Goal: Transaction & Acquisition: Purchase product/service

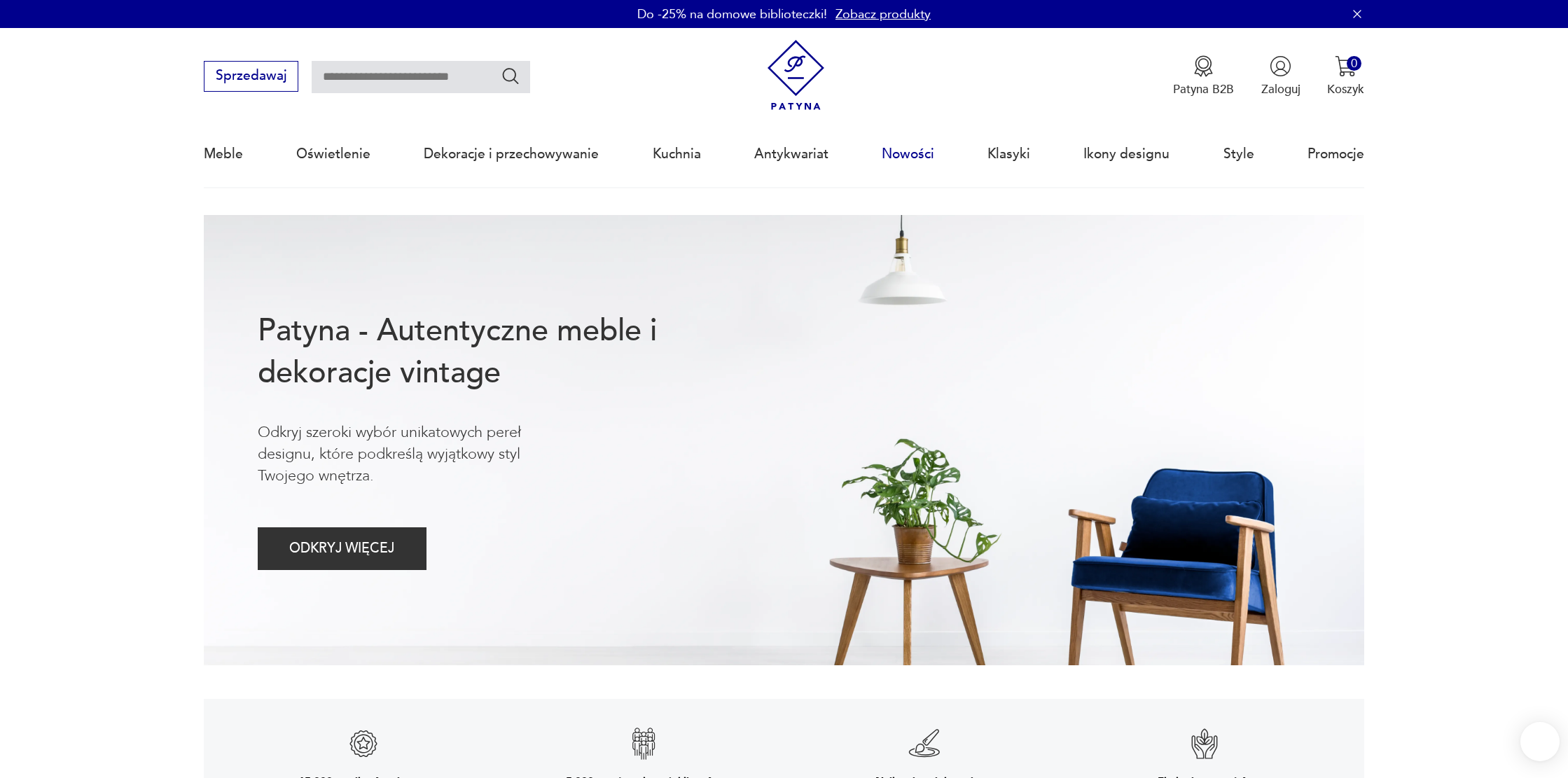
click at [916, 159] on link "Nowości" at bounding box center [908, 153] width 53 height 65
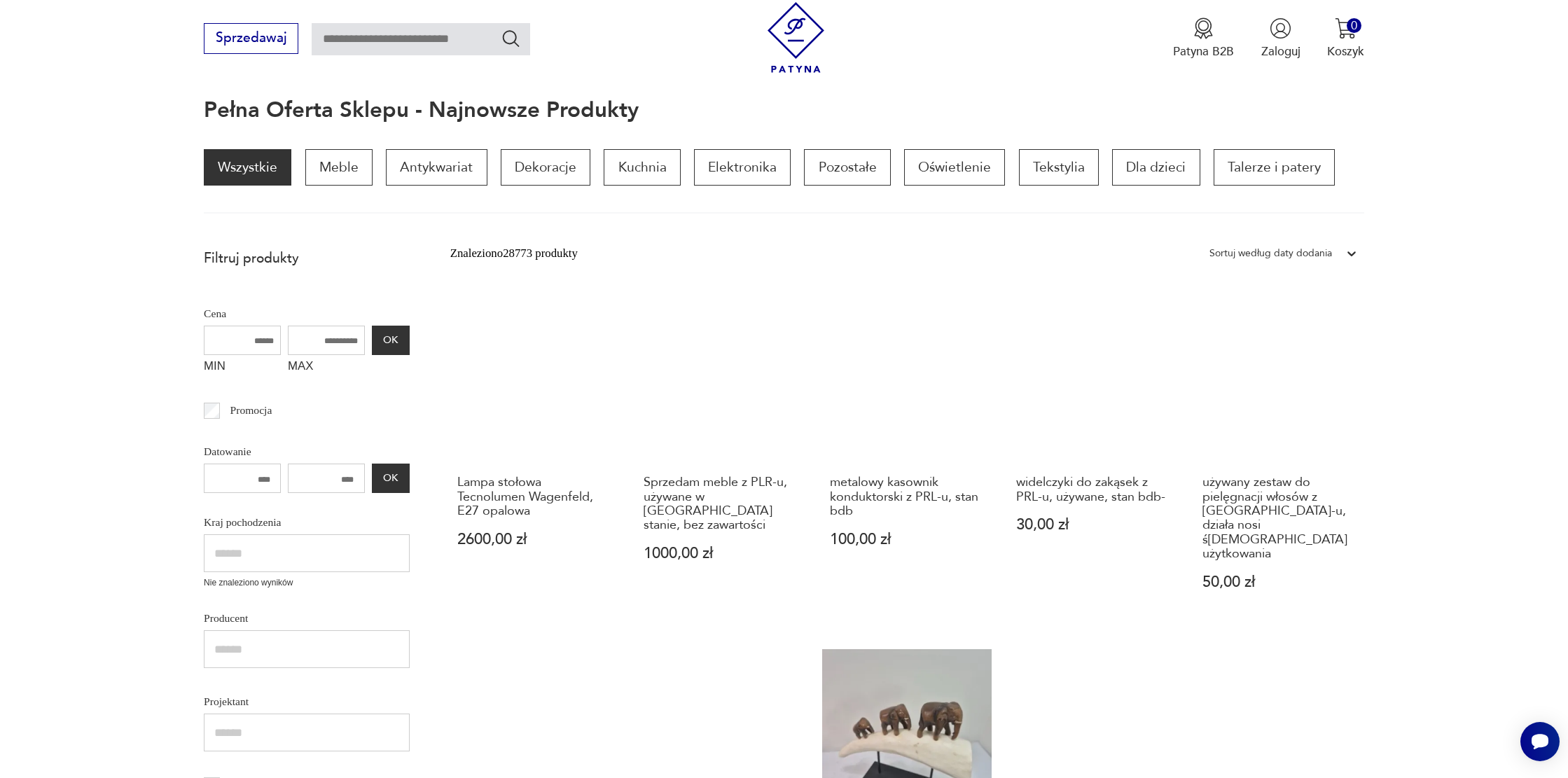
scroll to position [156, 0]
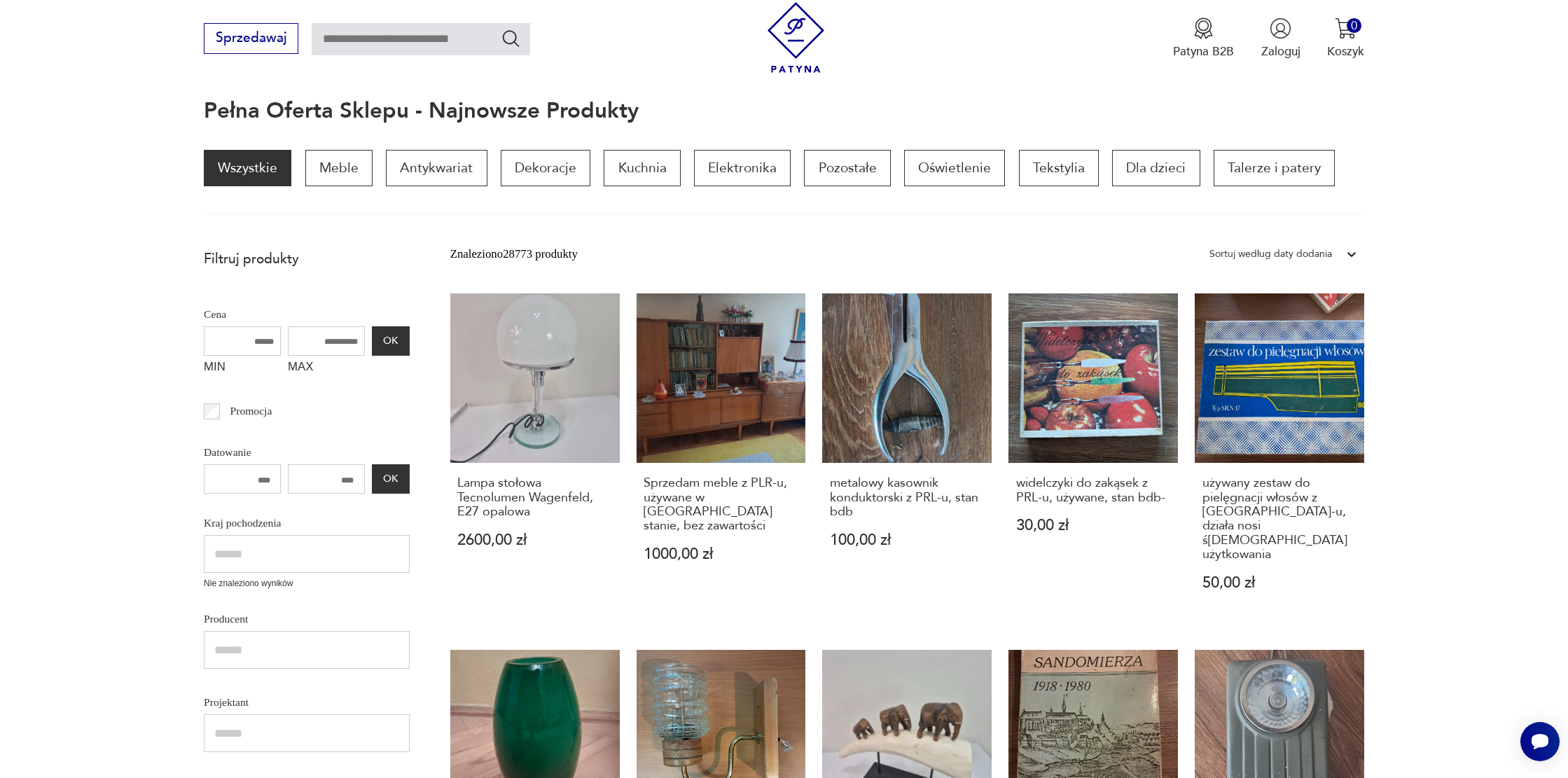
click at [447, 47] on input "text" at bounding box center [421, 39] width 218 height 32
type input "**********"
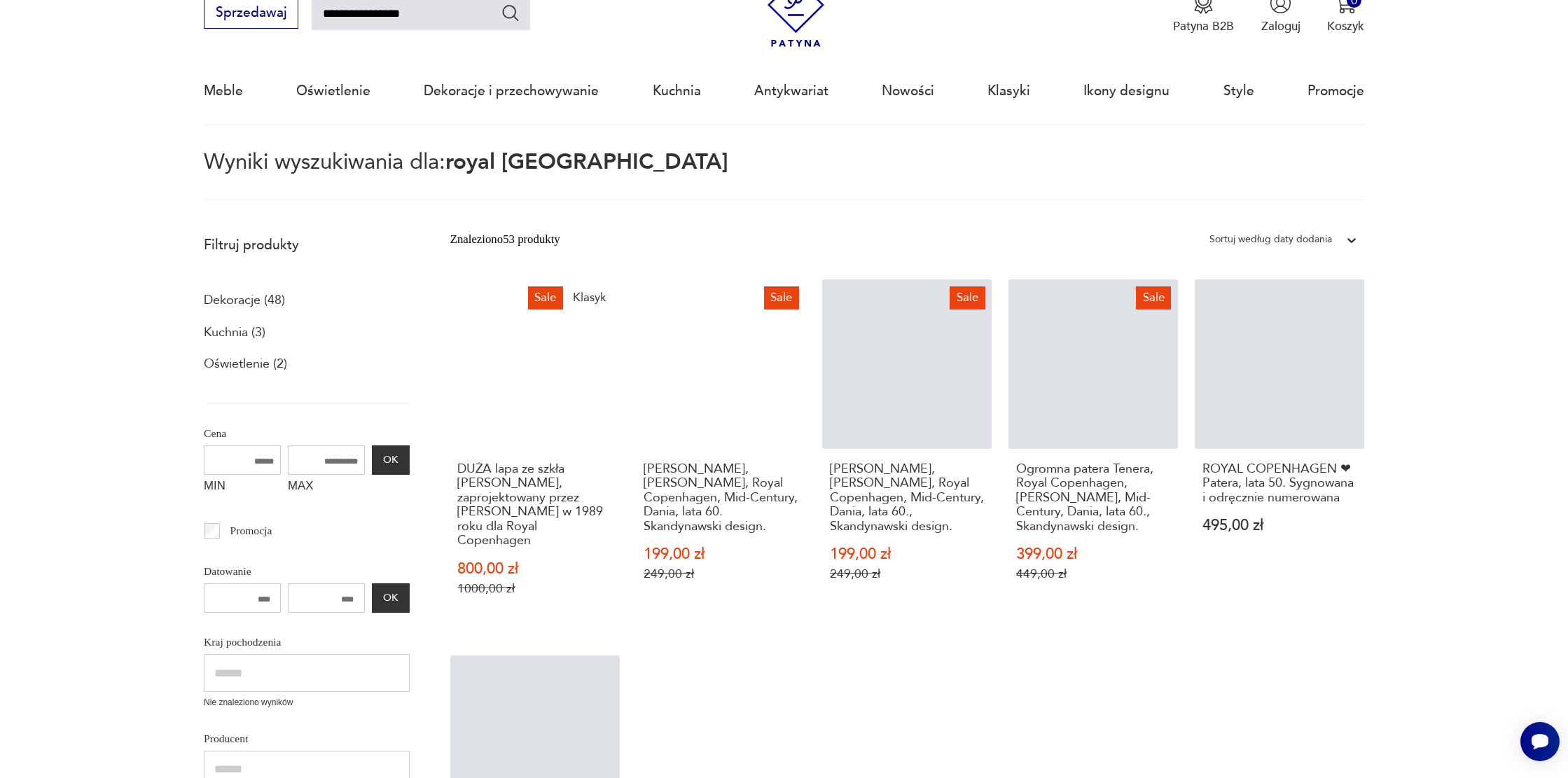
scroll to position [28, 0]
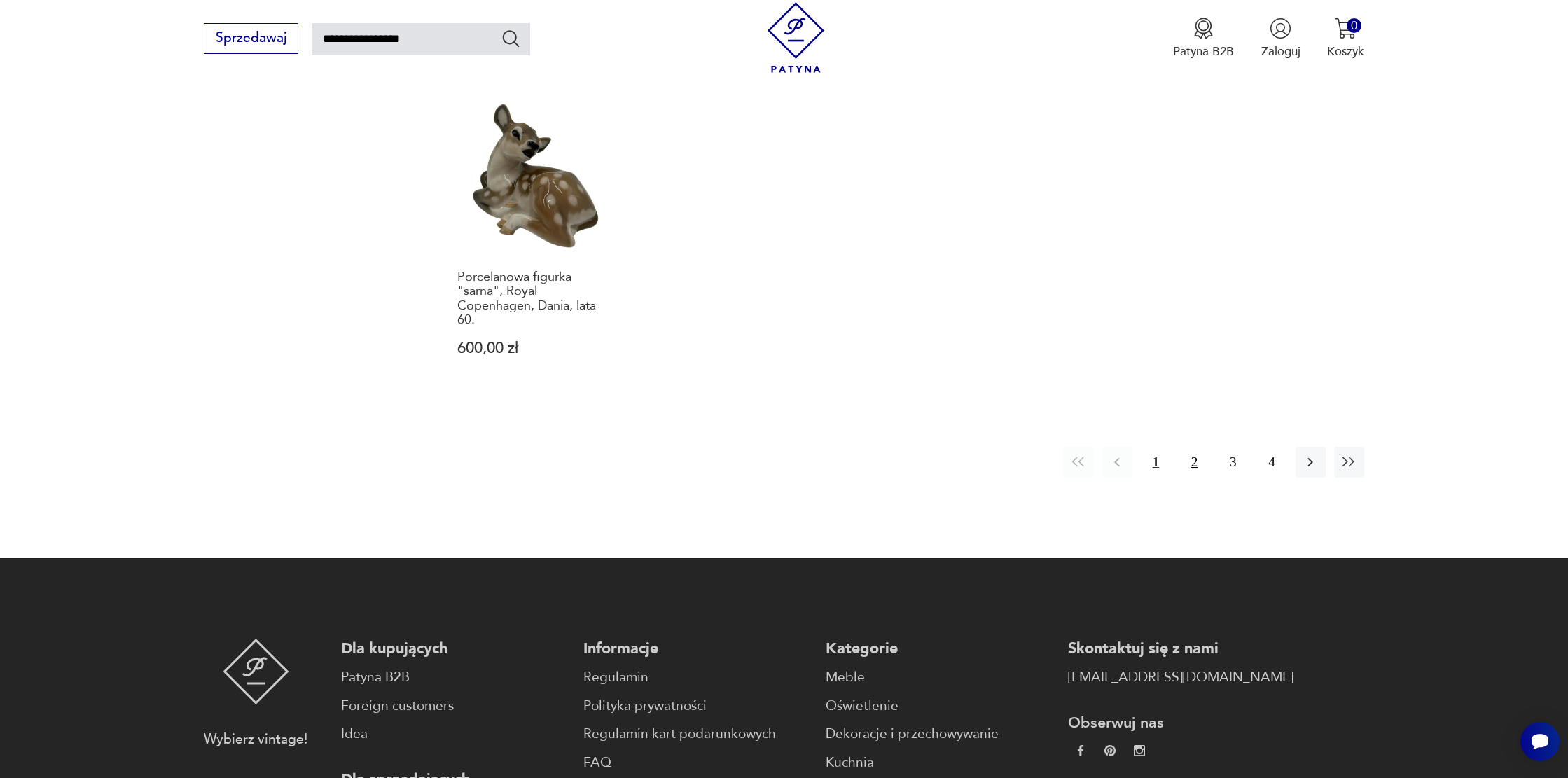
click at [1196, 467] on button "2" at bounding box center [1194, 461] width 30 height 30
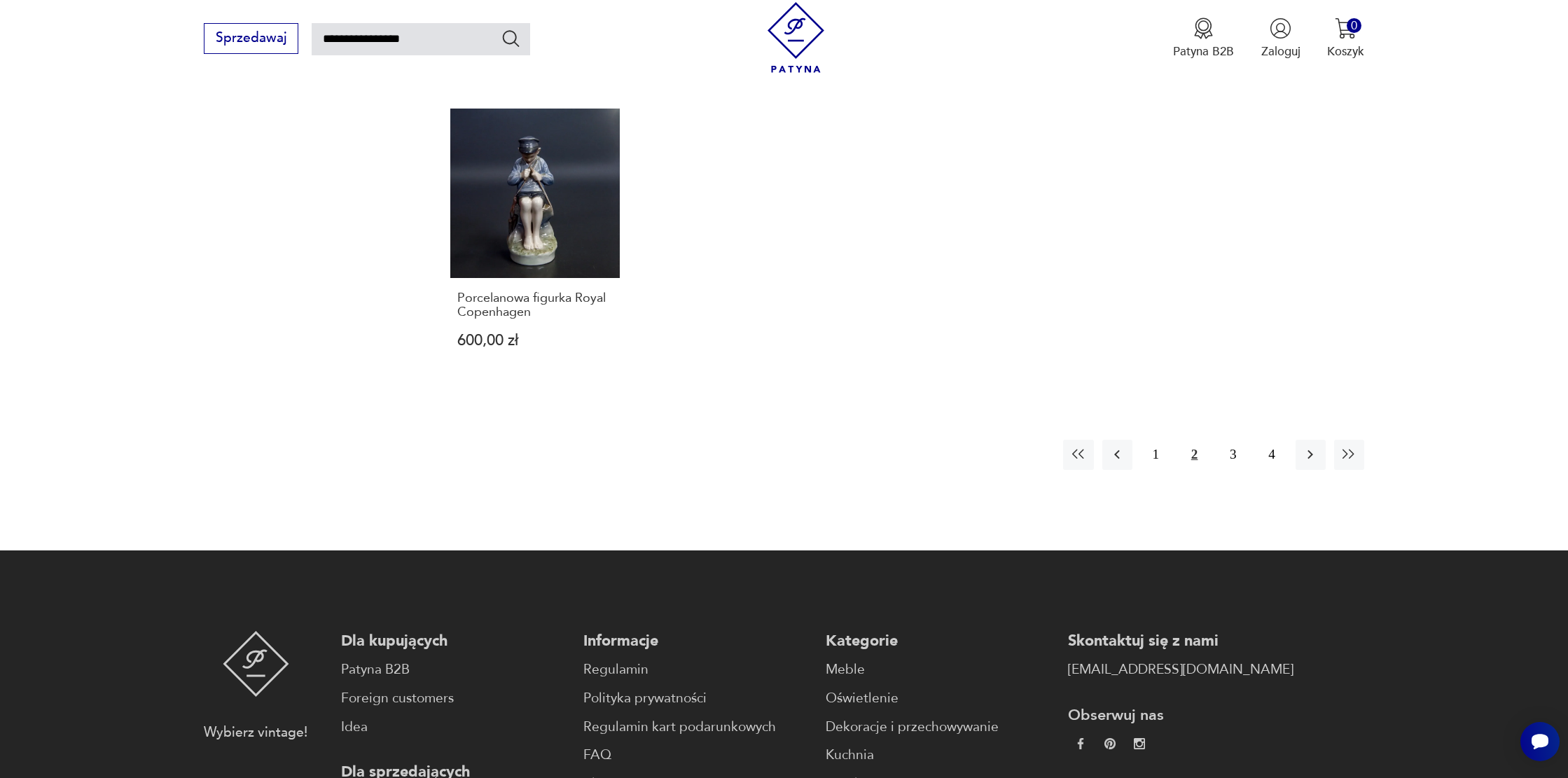
scroll to position [886, 0]
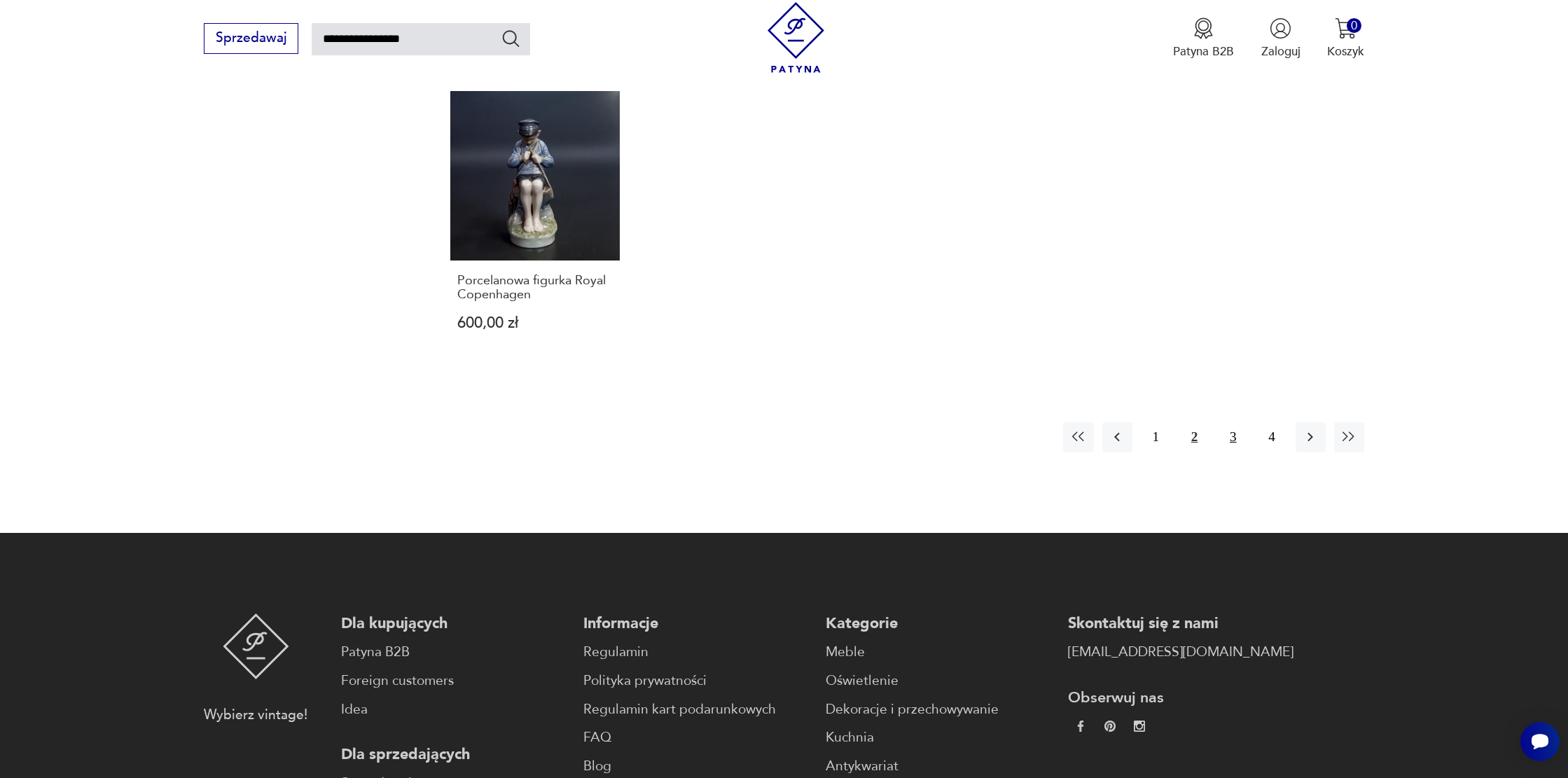
click at [1234, 422] on button "3" at bounding box center [1233, 437] width 30 height 30
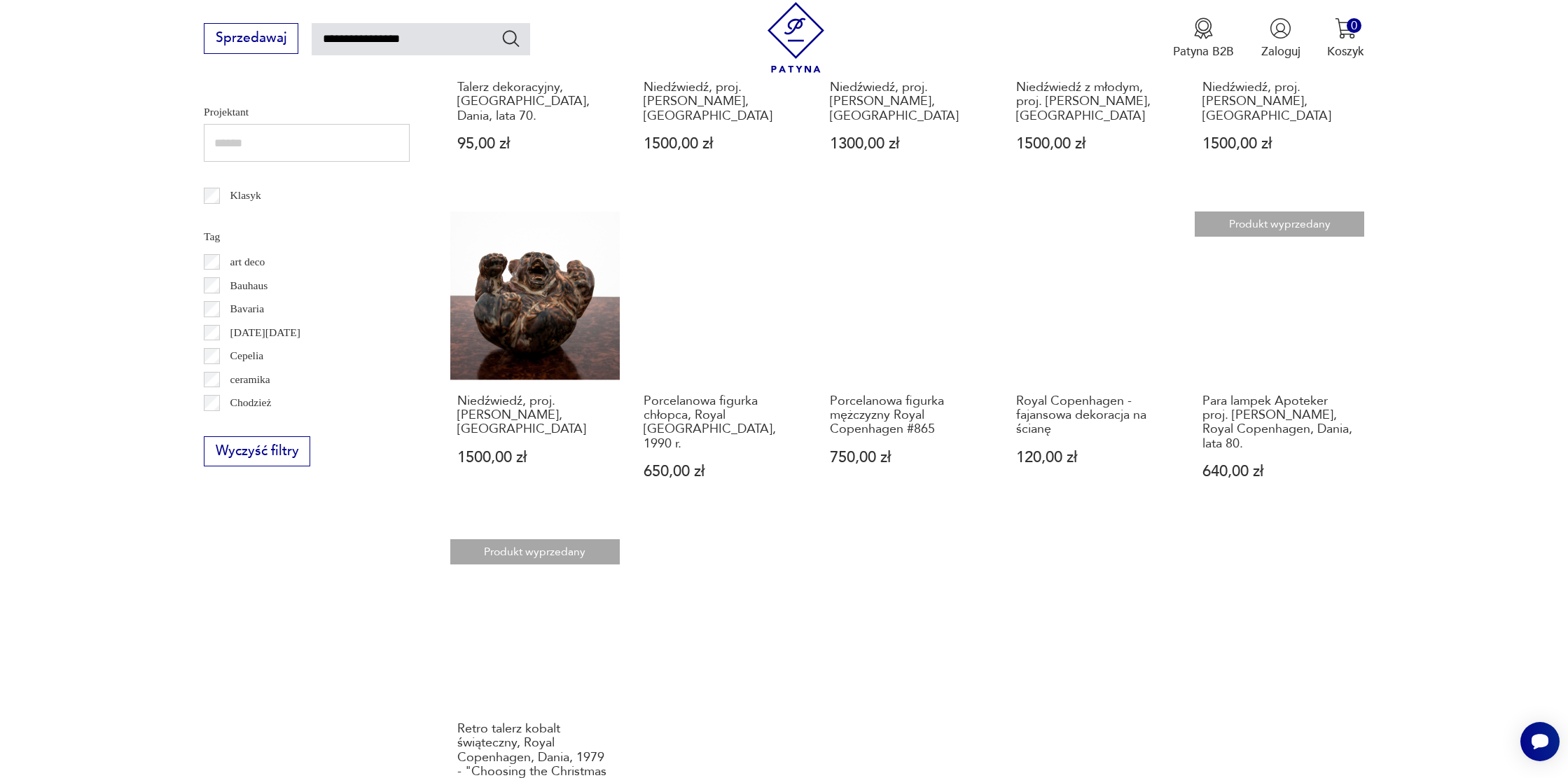
scroll to position [793, 0]
